Goal: Find contact information: Find contact information

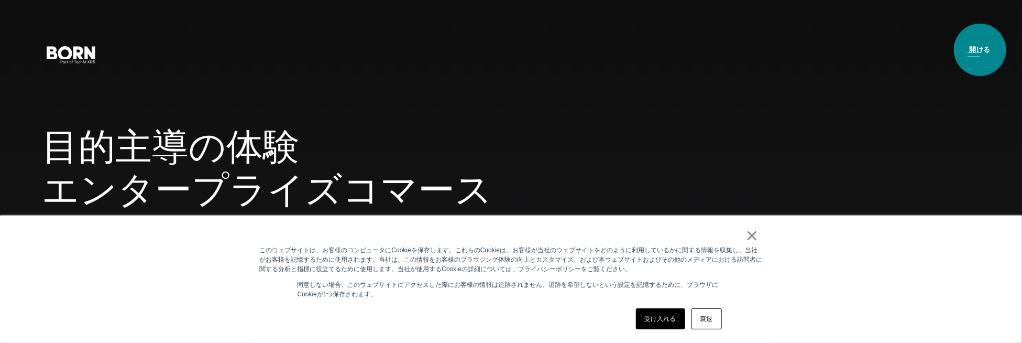
click at [980, 50] on button "メインメニュー" at bounding box center [973, 54] width 25 height 22
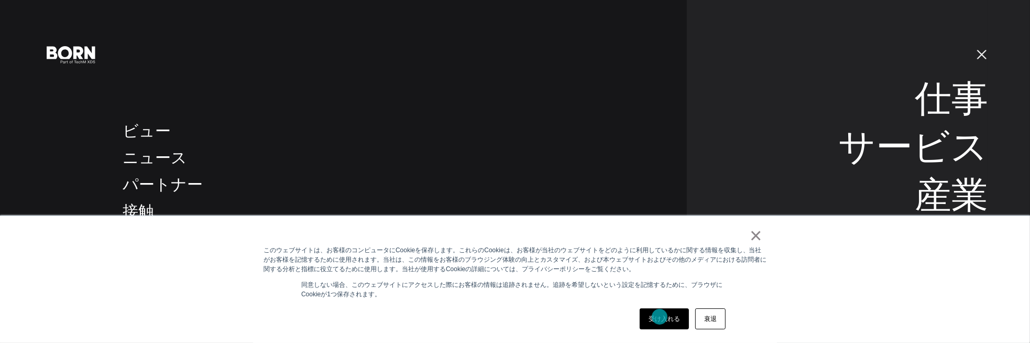
drag, startPoint x: 659, startPoint y: 316, endPoint x: 687, endPoint y: 271, distance: 53.4
click at [659, 316] on font "受け入れる" at bounding box center [663, 318] width 31 height 7
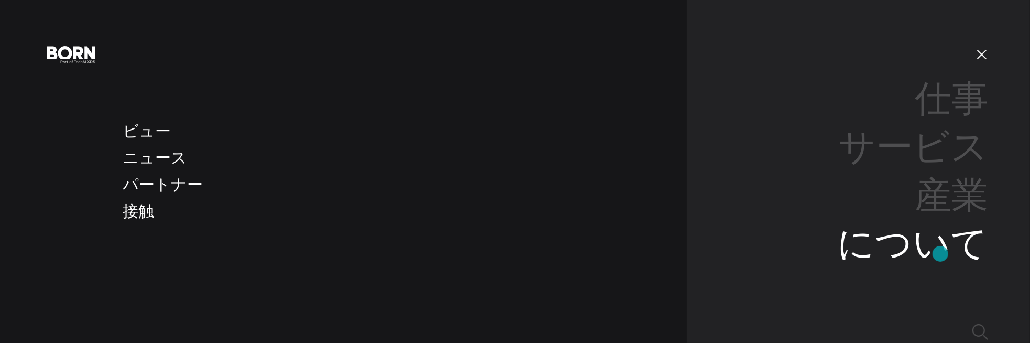
click at [940, 254] on font "について" at bounding box center [912, 243] width 151 height 40
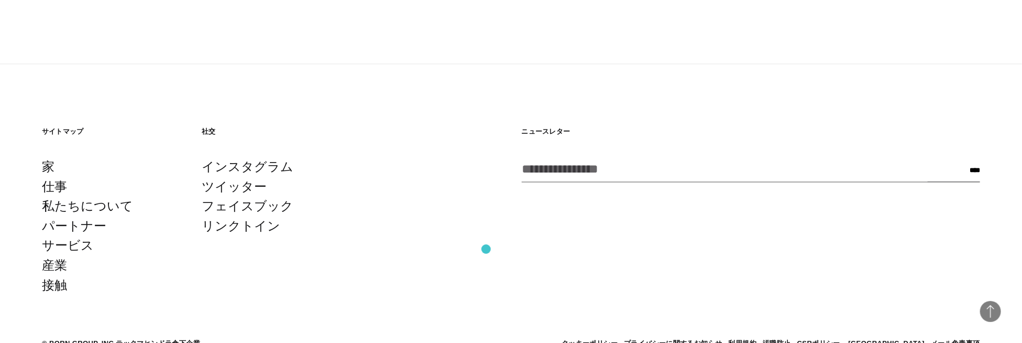
scroll to position [3667, 0]
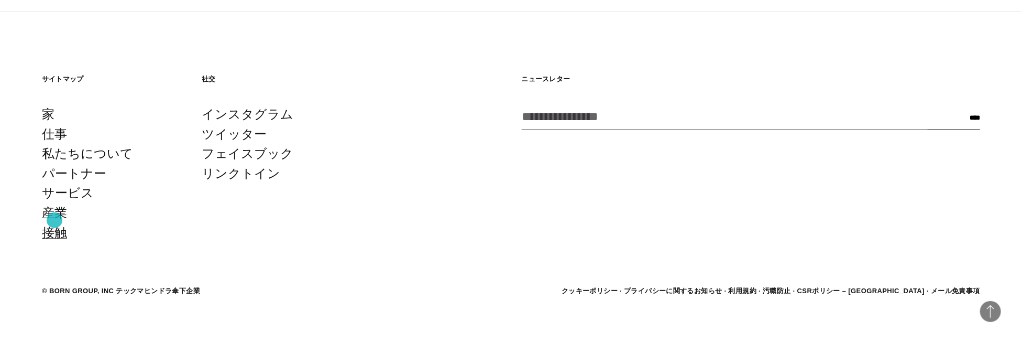
click at [54, 225] on font "接触" at bounding box center [54, 232] width 25 height 14
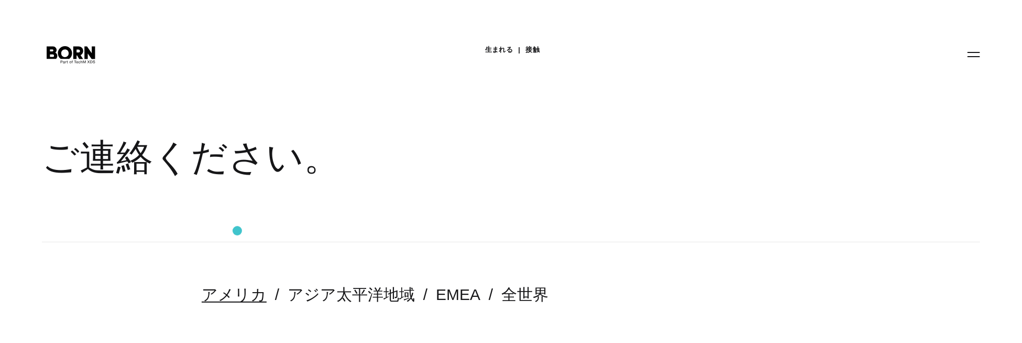
scroll to position [157, 0]
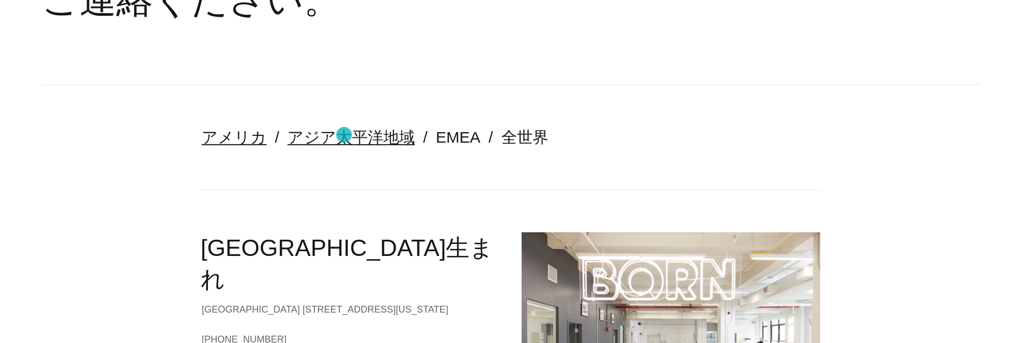
click at [344, 135] on font "アジア太平洋地域" at bounding box center [351, 136] width 127 height 17
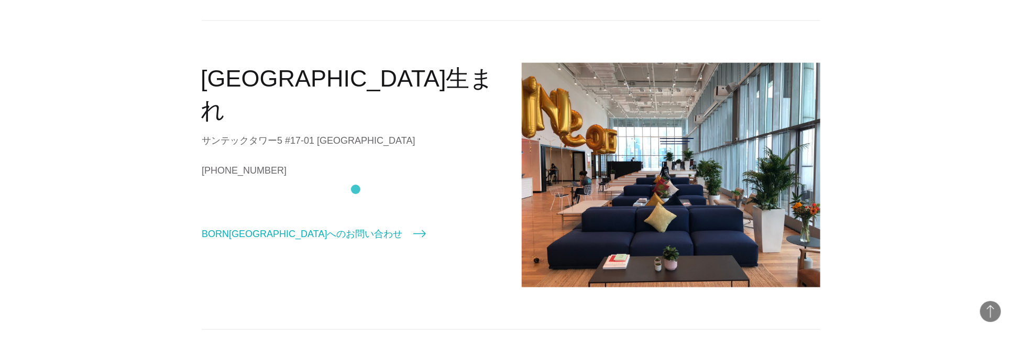
scroll to position [890, 0]
